Goal: Transaction & Acquisition: Subscribe to service/newsletter

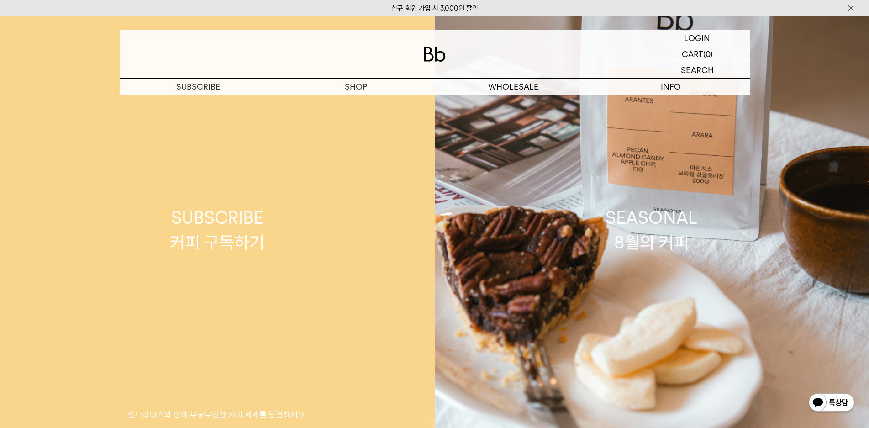
click at [226, 265] on link "SUBSCRIBE 커피 구독하기 빈브라더스와 함께 무궁무진한 커피 세계를 탐험하세요." at bounding box center [217, 230] width 435 height 428
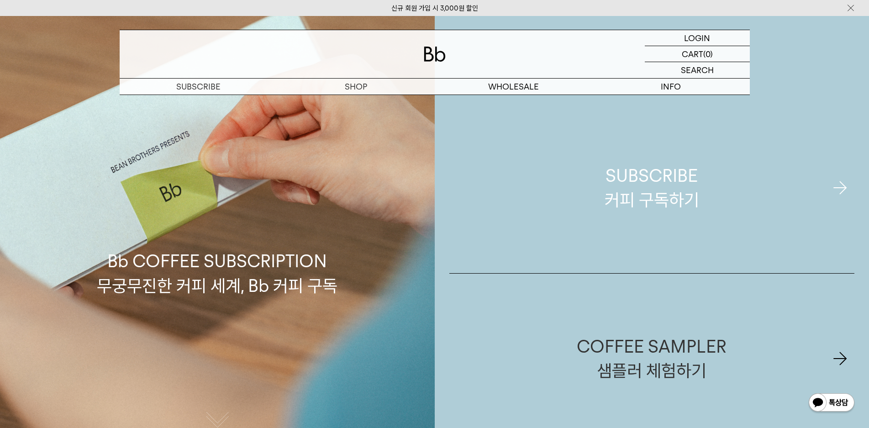
click at [649, 176] on div "SUBSCRIBE 커피 구독하기" at bounding box center [652, 187] width 95 height 48
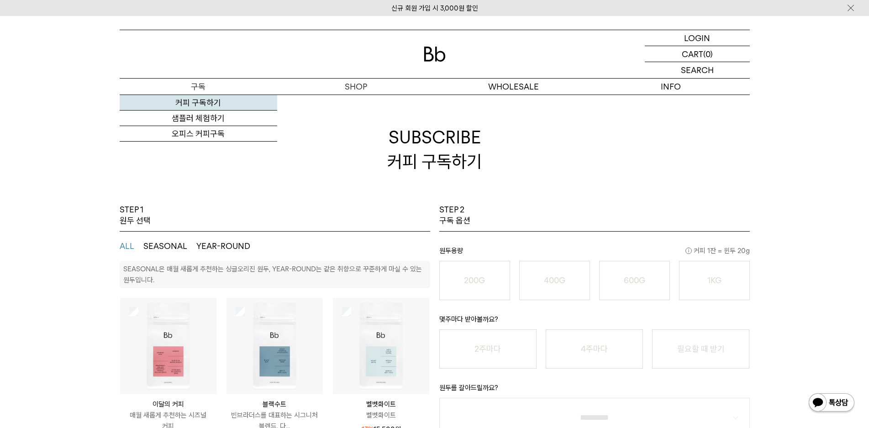
click at [169, 105] on link "커피 구독하기" at bounding box center [199, 103] width 158 height 16
